Goal: Communication & Community: Answer question/provide support

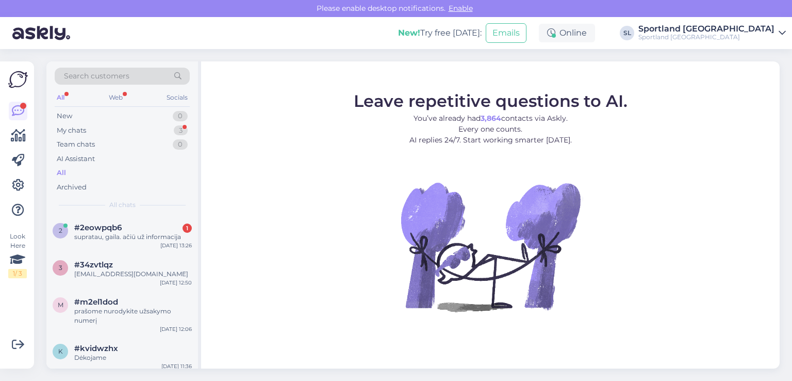
click at [97, 229] on span "#2eowpqb6" at bounding box center [97, 227] width 47 height 9
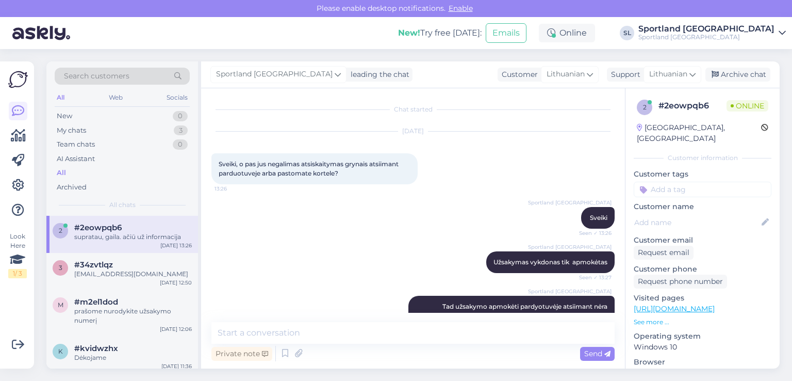
scroll to position [22, 0]
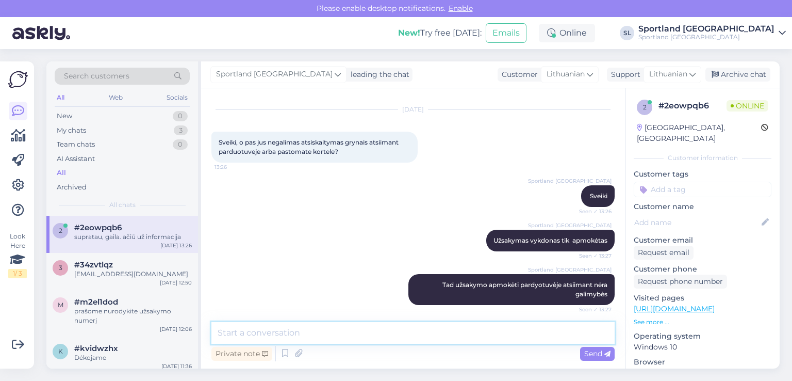
click at [387, 342] on textarea at bounding box center [412, 333] width 403 height 22
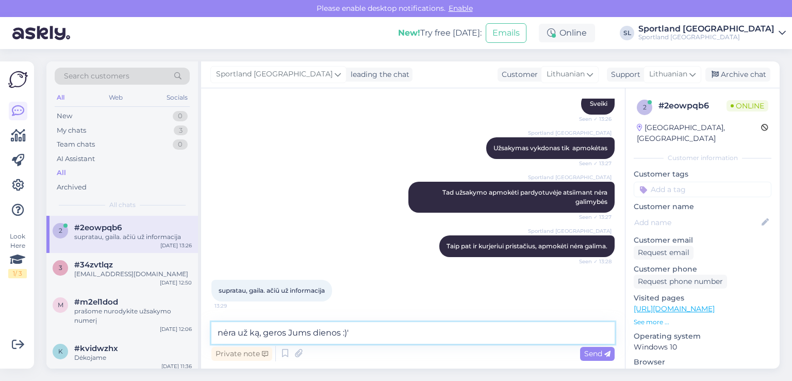
type textarea "nėra už ką, geros Jums dienos :)"
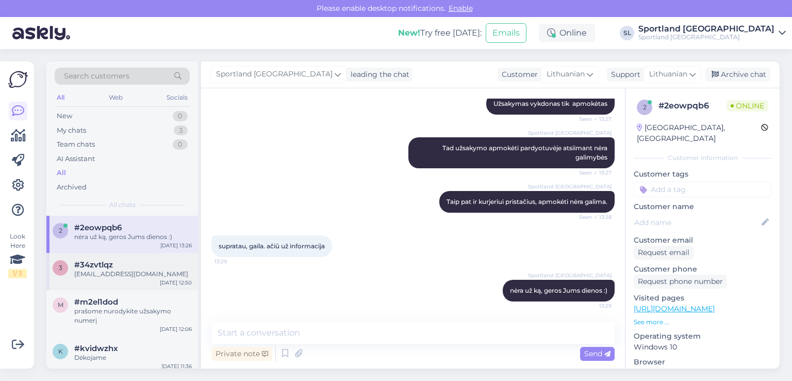
click at [133, 264] on div "#34zvtlqz" at bounding box center [133, 264] width 118 height 9
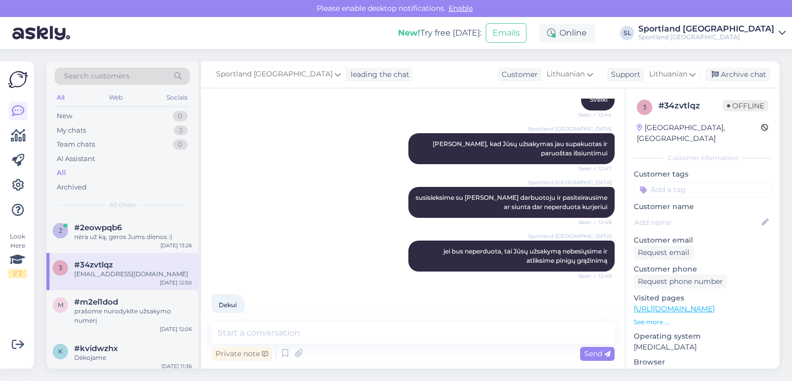
scroll to position [256, 0]
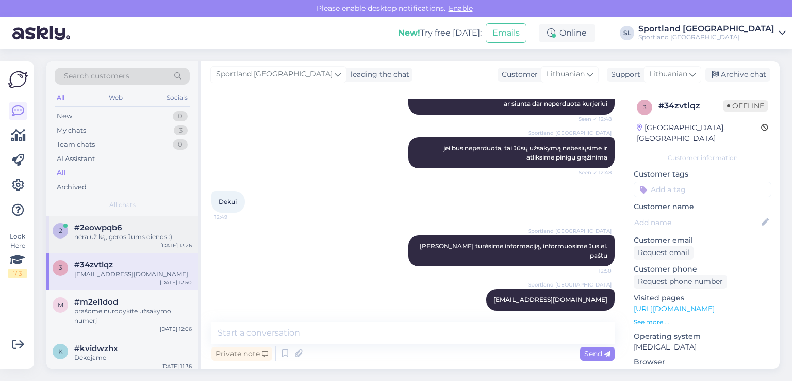
click at [120, 227] on span "#2eowpqb6" at bounding box center [97, 227] width 47 height 9
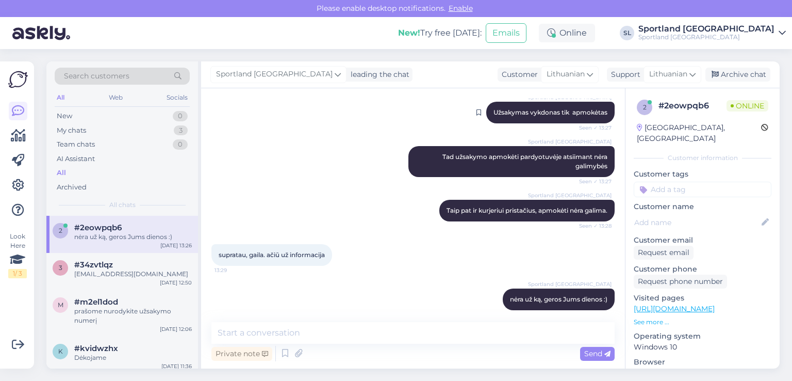
scroll to position [158, 0]
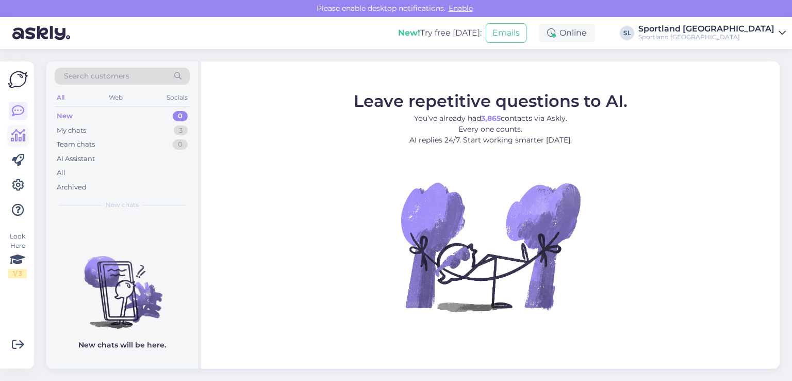
click at [18, 139] on icon at bounding box center [18, 135] width 15 height 12
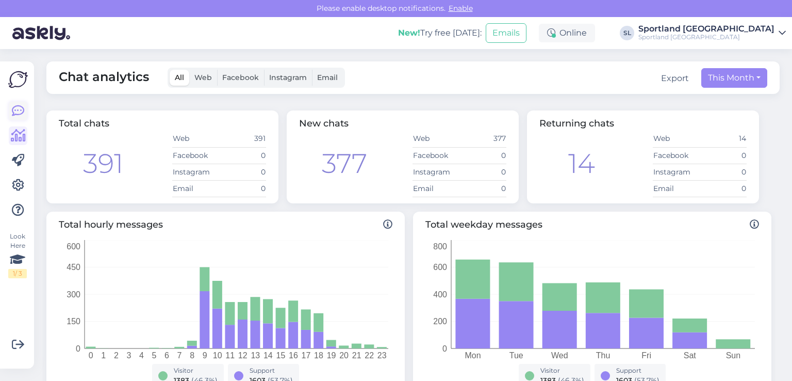
click at [21, 110] on icon at bounding box center [18, 111] width 12 height 12
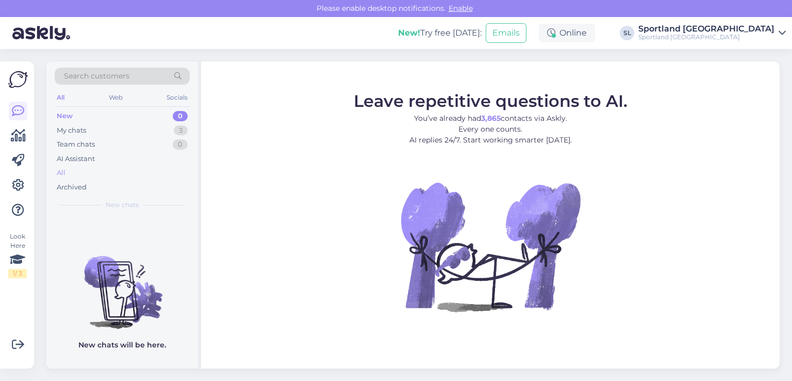
click at [72, 176] on div "All" at bounding box center [122, 173] width 135 height 14
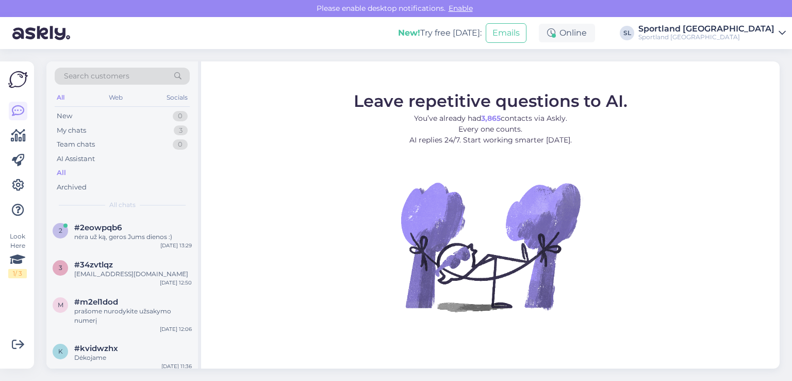
click at [70, 172] on div "All" at bounding box center [122, 173] width 135 height 14
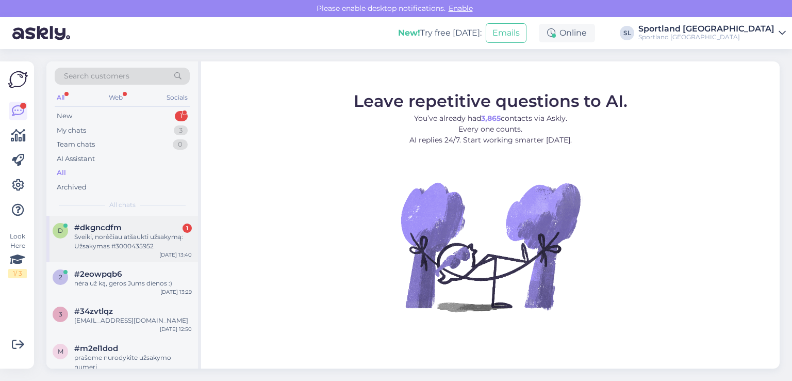
click at [147, 235] on div "Sveiki, norėčiau atšaukti užsakymą: Užsakymas #3000435952" at bounding box center [133, 241] width 118 height 19
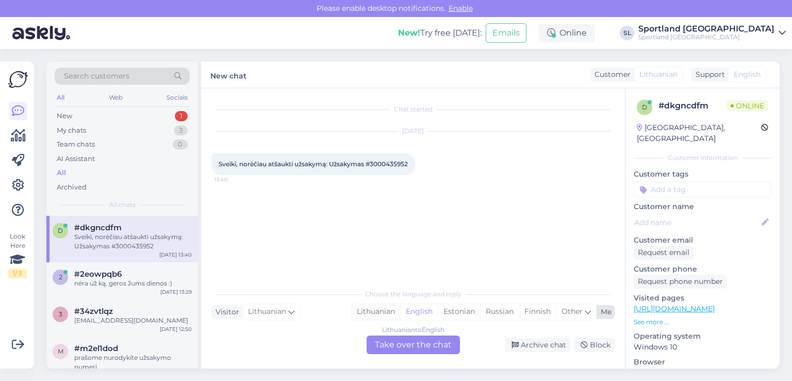
click at [382, 312] on div "Lithuanian" at bounding box center [376, 311] width 48 height 15
click at [400, 343] on div "Lithuanian to Lithuanian Take over the chat" at bounding box center [413, 344] width 93 height 19
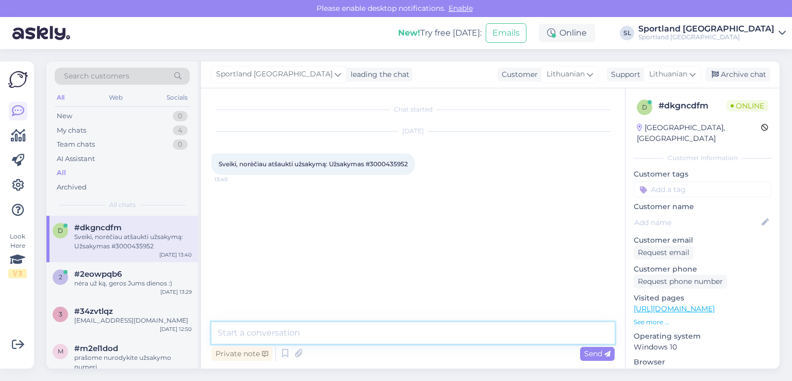
click at [349, 326] on textarea at bounding box center [412, 333] width 403 height 22
type textarea "Sveiki"
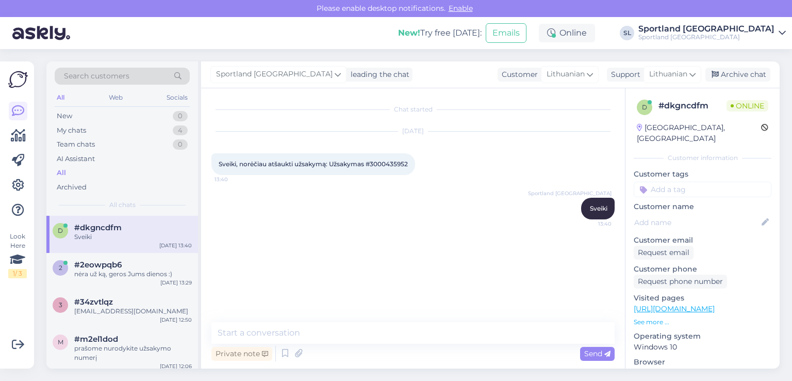
click at [386, 164] on span "Sveiki, norėčiau atšaukti užsakymą: Užsakymas #3000435952" at bounding box center [313, 164] width 189 height 8
click at [386, 163] on span "Sveiki, norėčiau atšaukti užsakymą: Užsakymas #3000435952" at bounding box center [313, 164] width 189 height 8
copy div "3000435952 13:40"
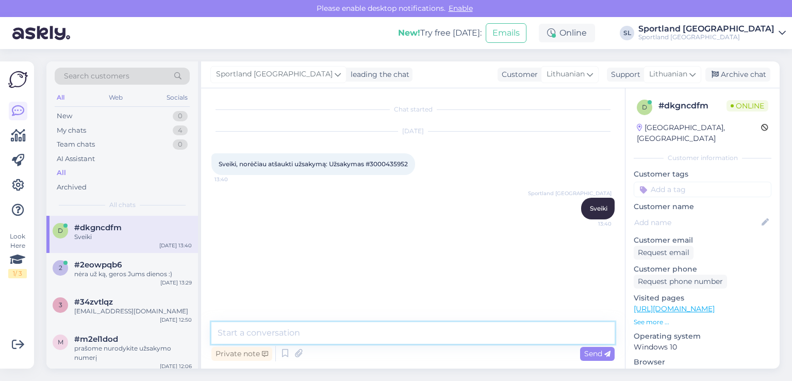
click at [328, 333] on textarea at bounding box center [412, 333] width 403 height 22
type textarea "dėkojame už infromaciją, Jūsų užsakymą atšauksime"
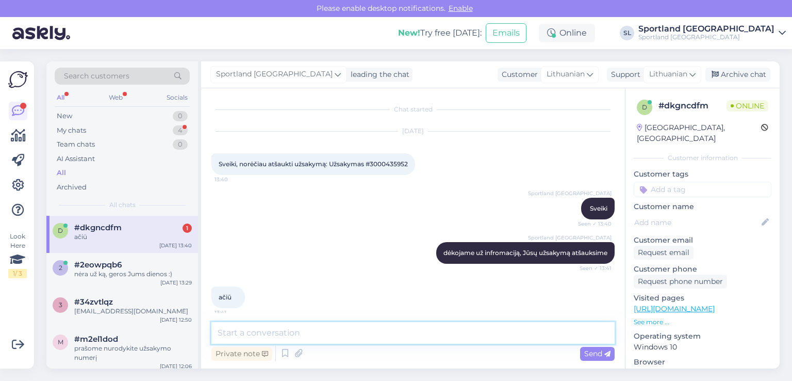
click at [351, 333] on textarea at bounding box center [412, 333] width 403 height 22
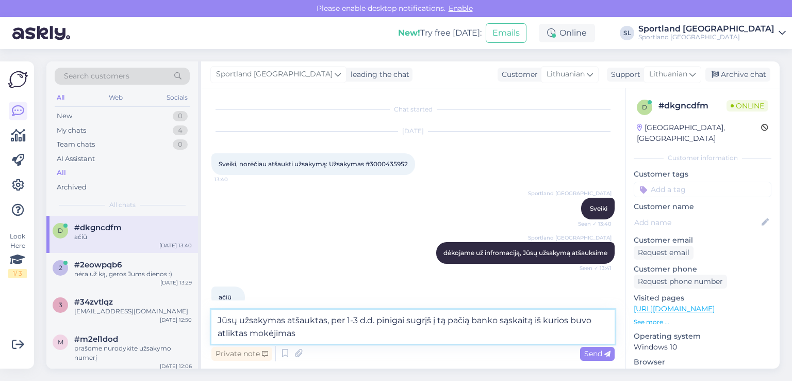
type textarea "Jūsų užsakymas atšauktas, per 1-3 d.d. pinigai sugrįš į tą pačią banko sąskaitą…"
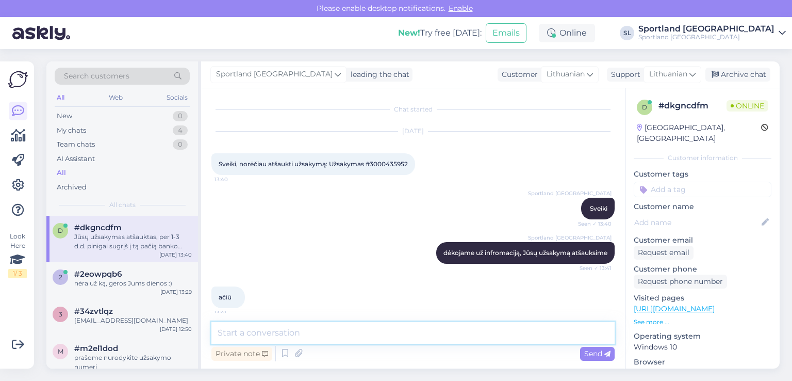
scroll to position [60, 0]
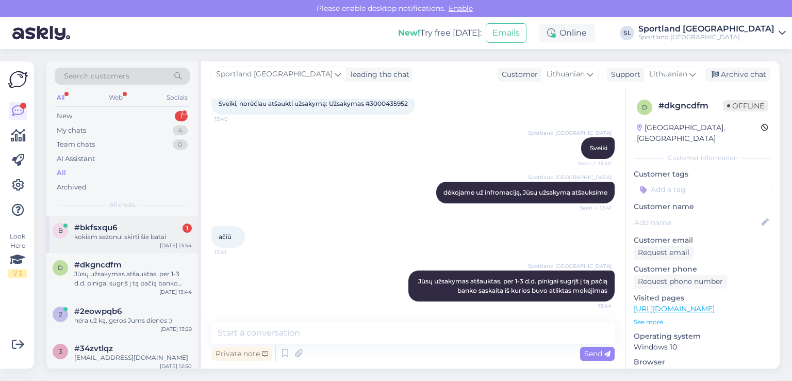
click at [148, 232] on div "kokiam sezonui skirti šie batai" at bounding box center [133, 236] width 118 height 9
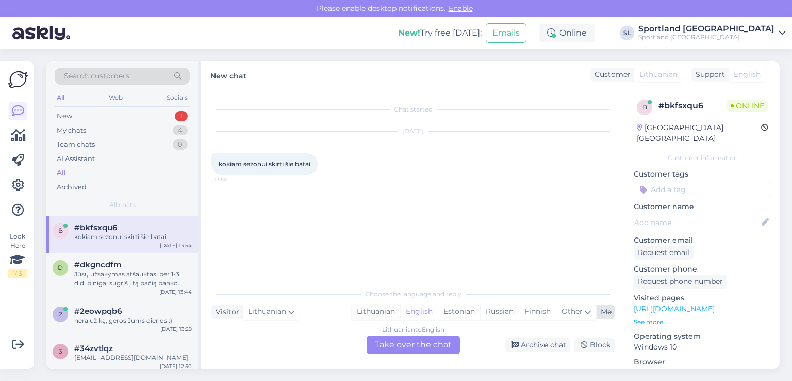
click at [378, 313] on div "Lithuanian" at bounding box center [376, 311] width 48 height 15
click at [390, 337] on div "Lithuanian to Lithuanian Take over the chat" at bounding box center [413, 344] width 93 height 19
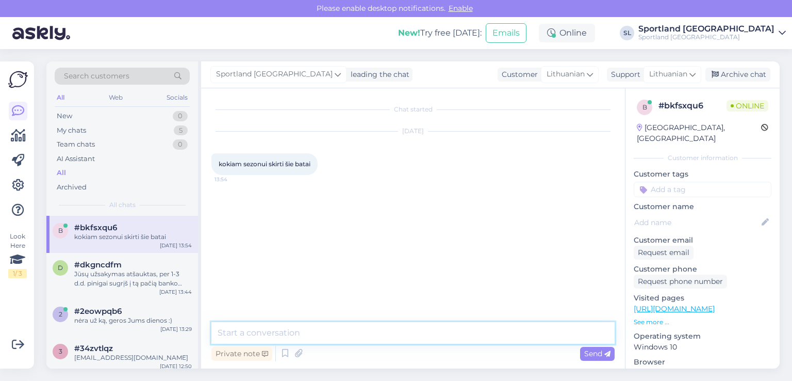
click at [361, 338] on textarea at bounding box center [412, 333] width 403 height 22
type textarea "Sveiki"
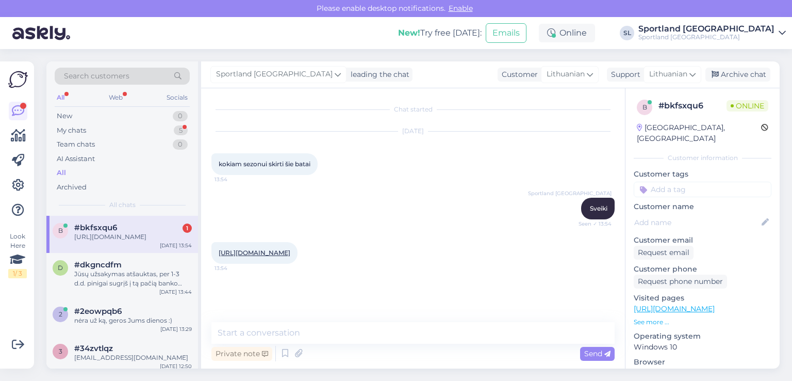
click at [290, 252] on link "[URL][DOMAIN_NAME]" at bounding box center [255, 253] width 72 height 8
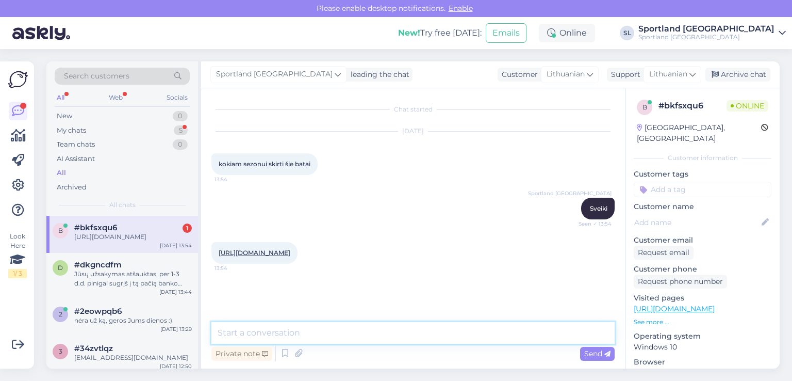
click at [348, 322] on textarea at bounding box center [412, 333] width 403 height 22
type textarea "prekė skirta rudeniui/pavasariui"
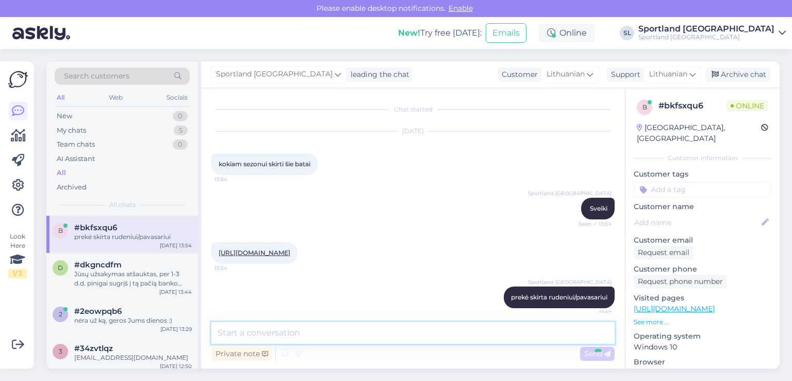
scroll to position [25, 0]
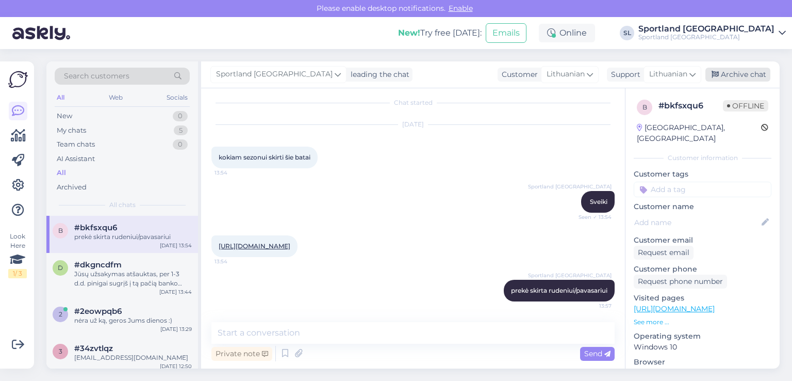
click at [754, 77] on div "Archive chat" at bounding box center [737, 75] width 65 height 14
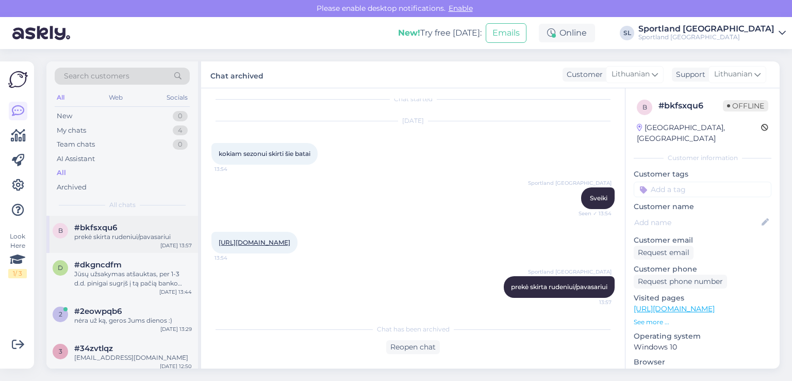
click at [110, 234] on div "prekė skirta rudeniui/pavasariui" at bounding box center [133, 236] width 118 height 9
click at [111, 256] on div "d #dkgncdfm Jūsų užsakymas atšauktas, per 1-3 d.d. pinigai sugrįš į tą pačią ba…" at bounding box center [122, 276] width 152 height 46
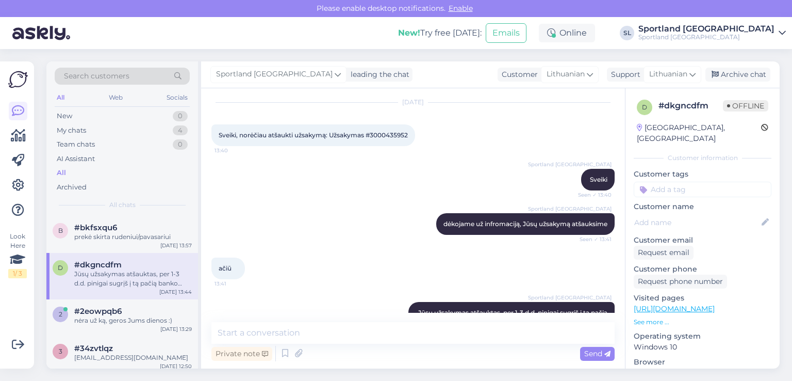
scroll to position [60, 0]
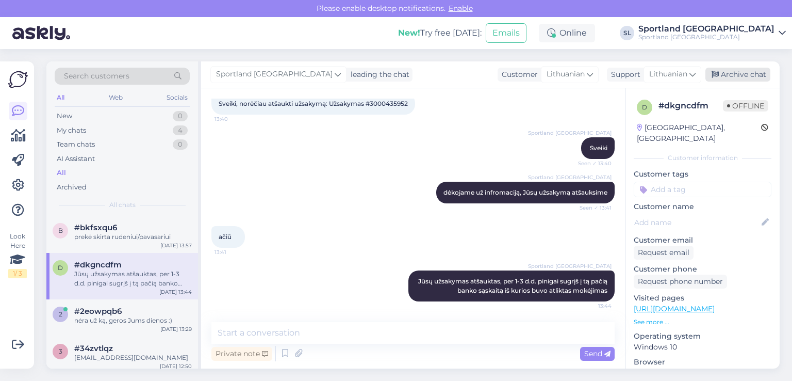
click at [764, 73] on div "Archive chat" at bounding box center [737, 75] width 65 height 14
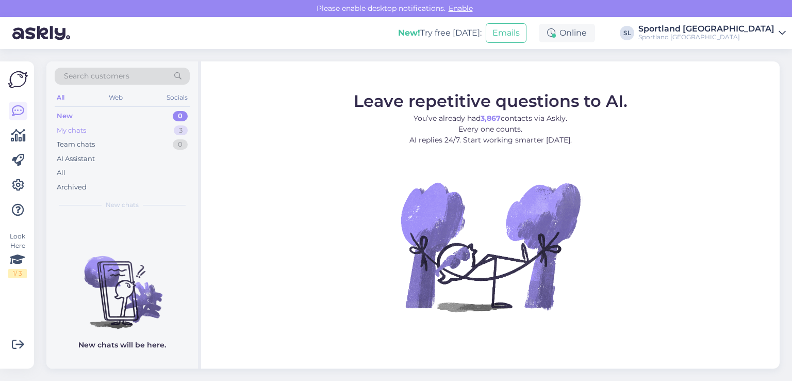
click at [121, 136] on div "My chats 3" at bounding box center [122, 130] width 135 height 14
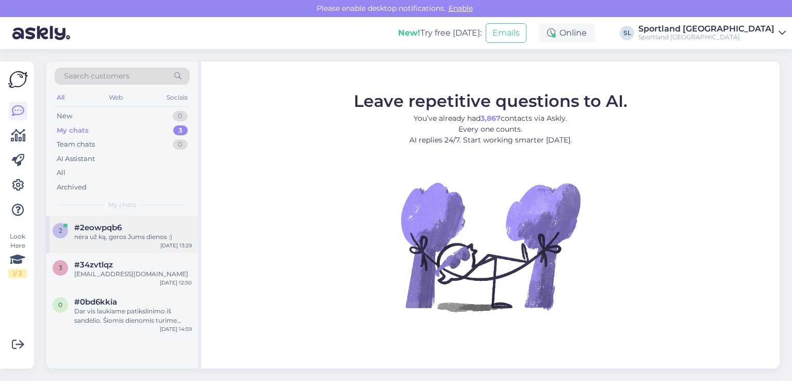
click at [144, 240] on div "nėra už ką, geros Jums dienos :)" at bounding box center [133, 236] width 118 height 9
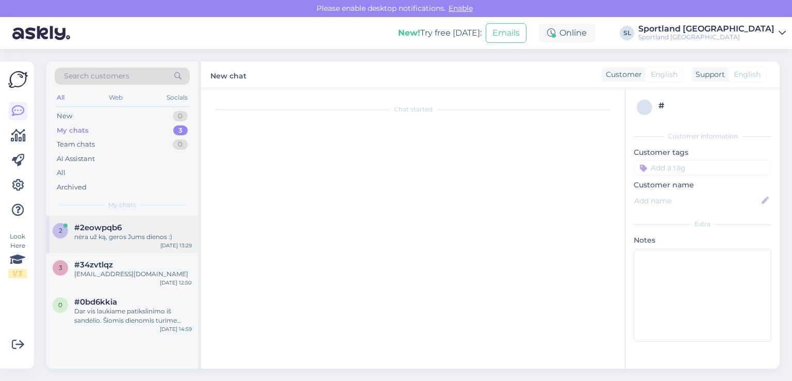
scroll to position [159, 0]
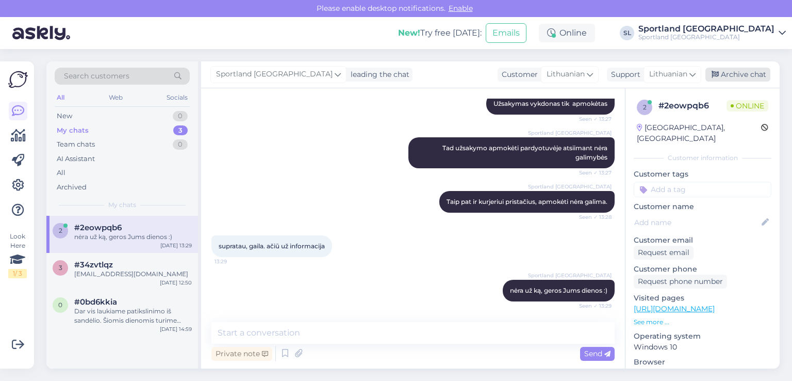
click at [756, 78] on div "Archive chat" at bounding box center [737, 75] width 65 height 14
